Goal: Browse casually

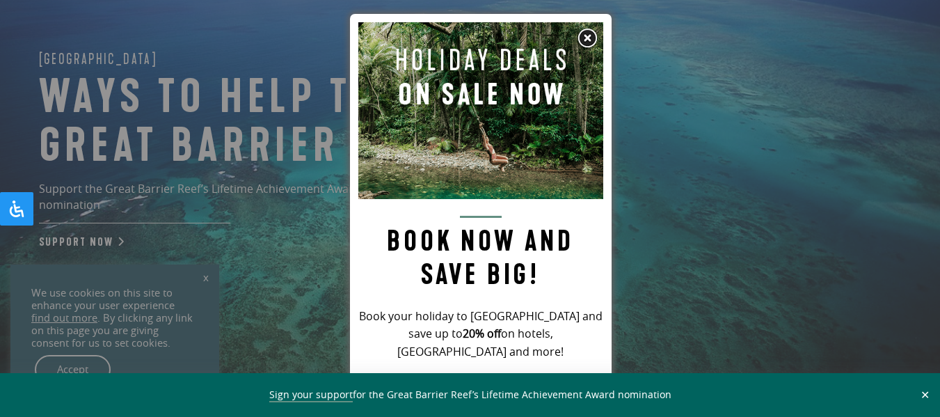
click at [589, 42] on img at bounding box center [587, 38] width 21 height 21
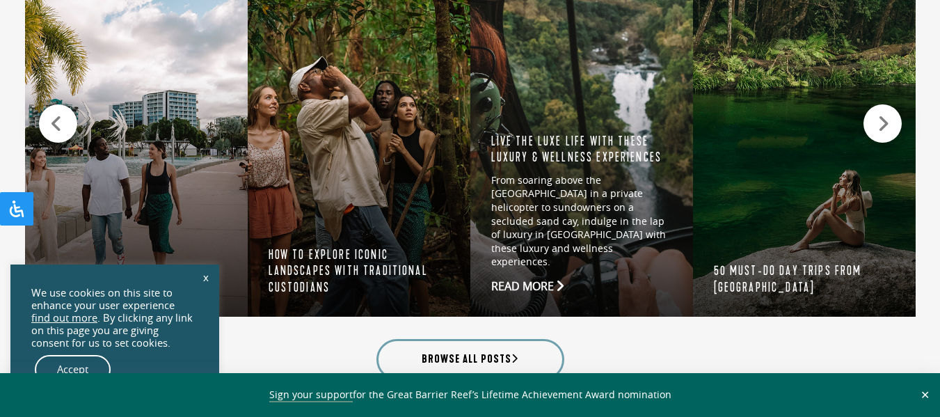
scroll to position [1461, 0]
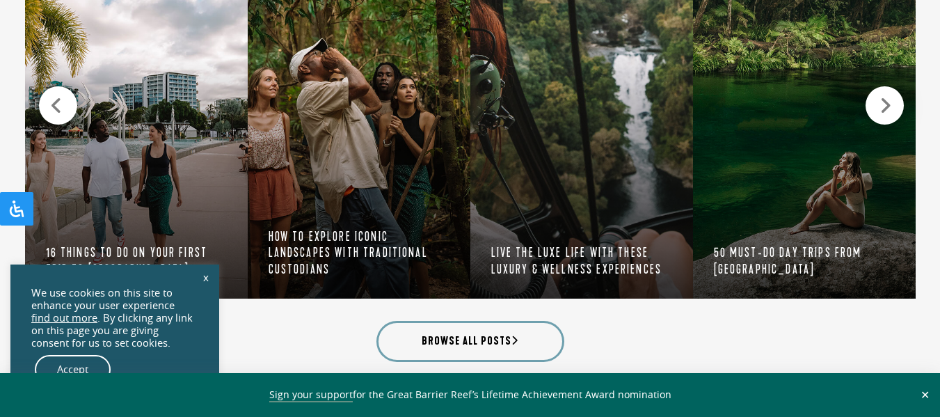
click at [886, 99] on icon at bounding box center [885, 105] width 12 height 19
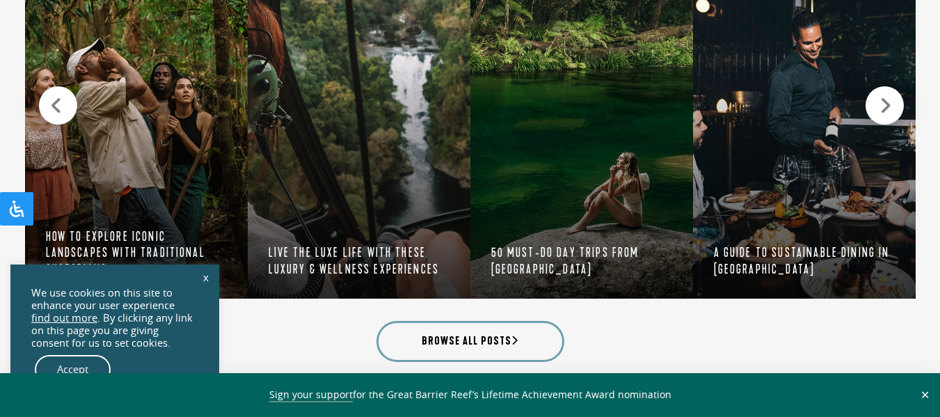
click at [886, 99] on icon at bounding box center [885, 105] width 12 height 19
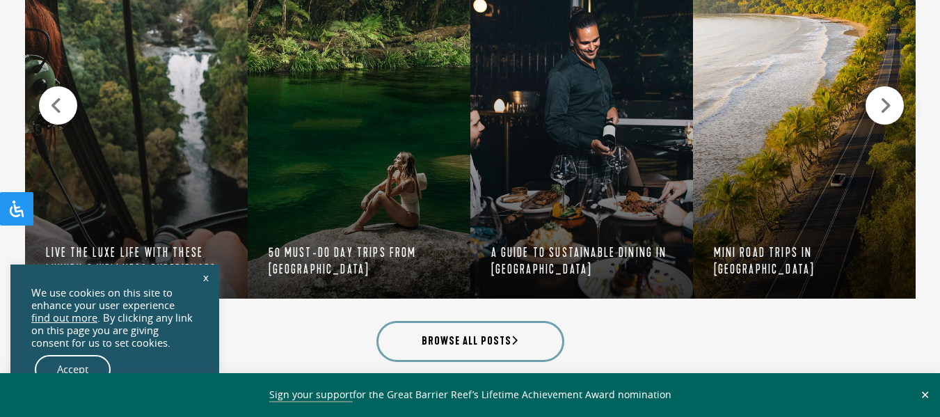
click at [886, 99] on icon at bounding box center [885, 105] width 12 height 19
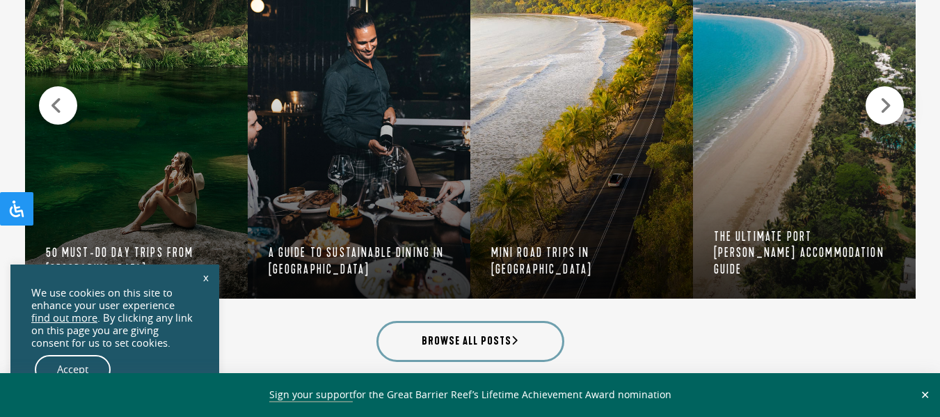
click at [886, 99] on icon at bounding box center [885, 105] width 12 height 19
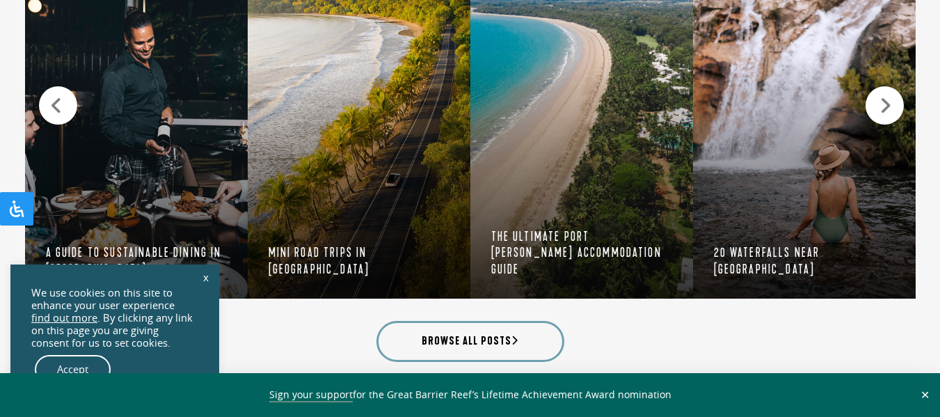
click at [886, 99] on icon at bounding box center [885, 105] width 12 height 19
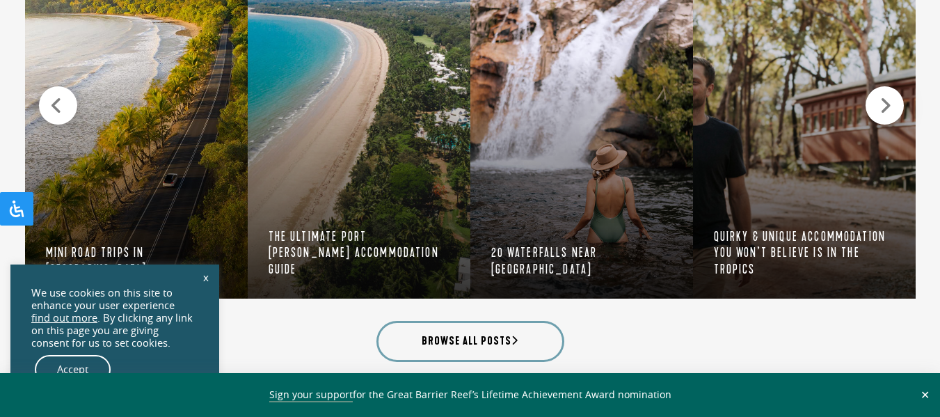
click at [886, 99] on icon at bounding box center [885, 105] width 12 height 19
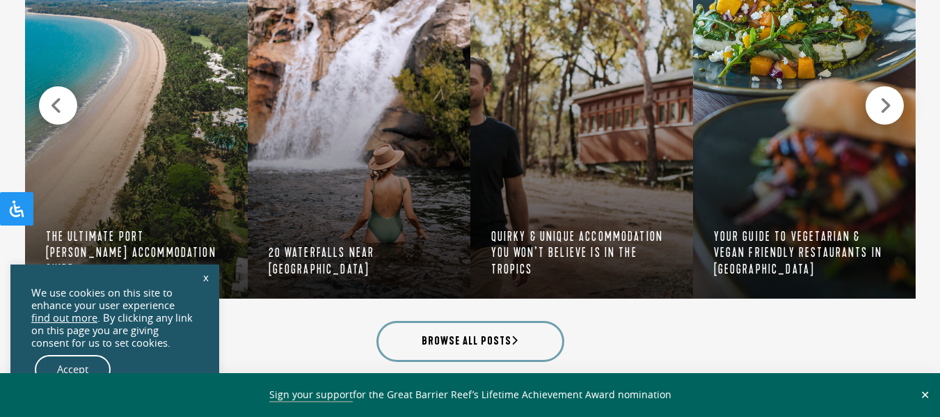
click at [886, 99] on icon at bounding box center [885, 105] width 12 height 19
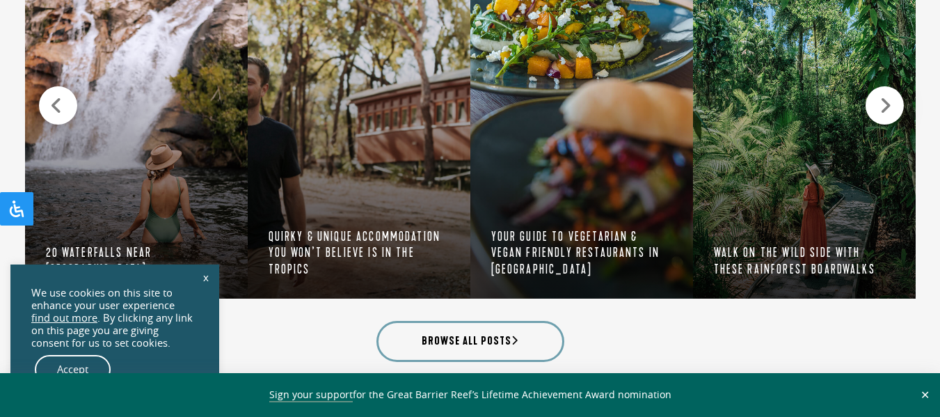
click at [886, 99] on icon at bounding box center [885, 105] width 12 height 19
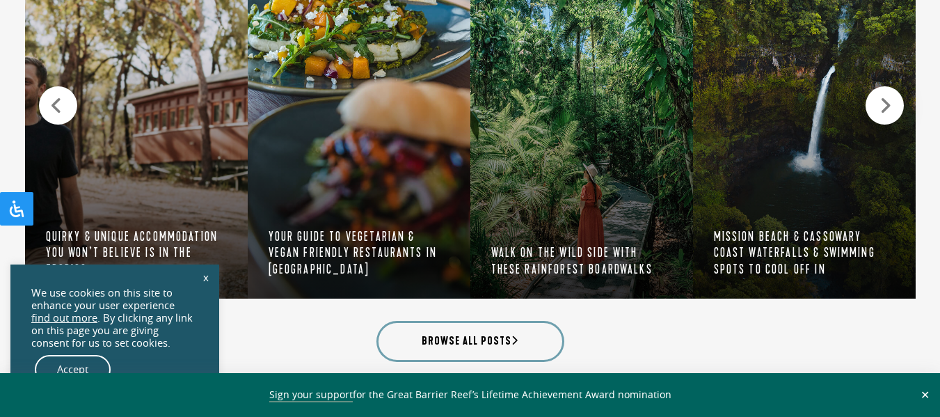
click at [886, 99] on icon at bounding box center [885, 105] width 12 height 19
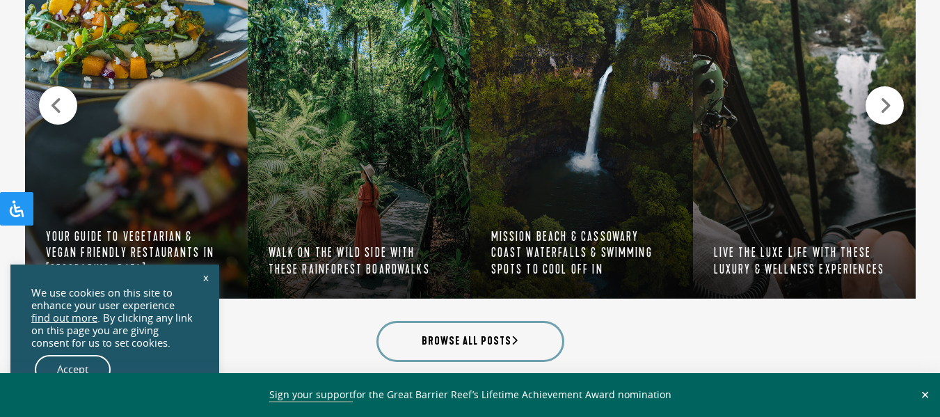
click at [886, 99] on icon at bounding box center [885, 105] width 12 height 19
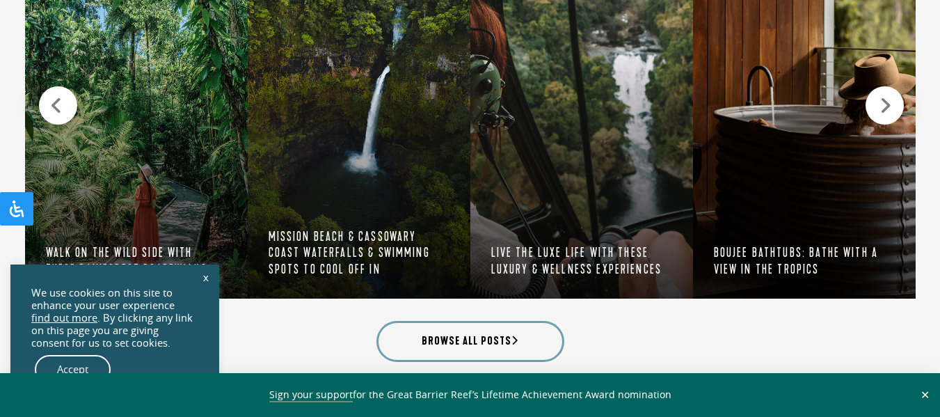
click at [886, 99] on icon at bounding box center [885, 105] width 12 height 19
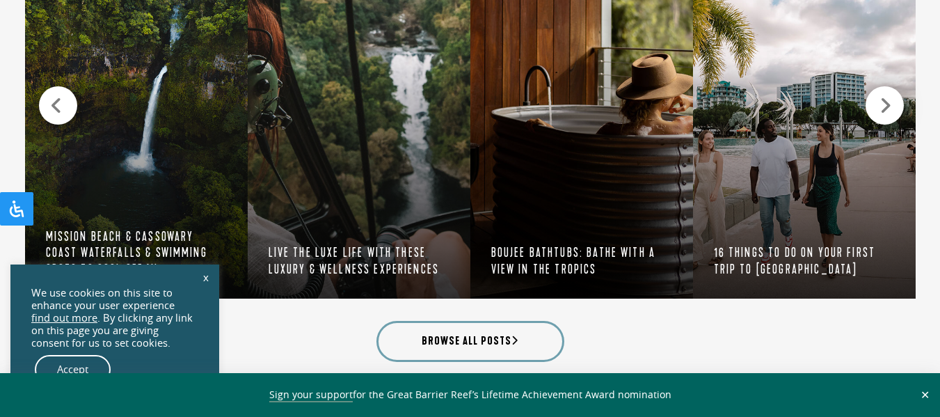
click at [886, 99] on icon at bounding box center [885, 105] width 12 height 19
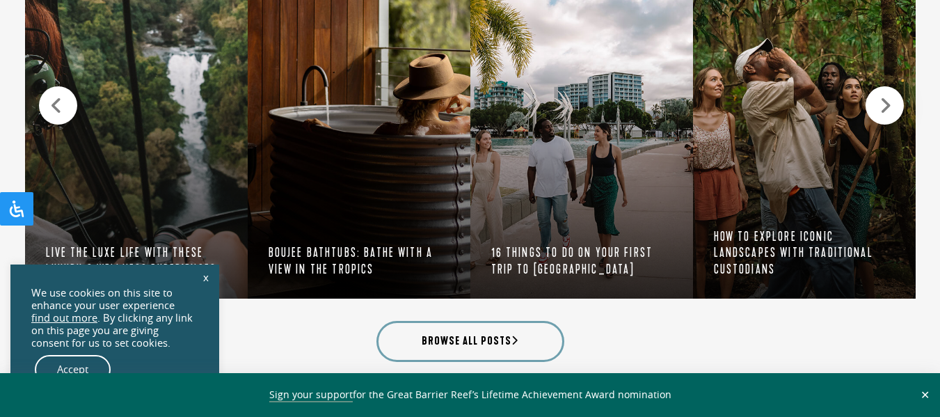
click at [886, 99] on icon at bounding box center [885, 105] width 12 height 19
